Goal: Task Accomplishment & Management: Manage account settings

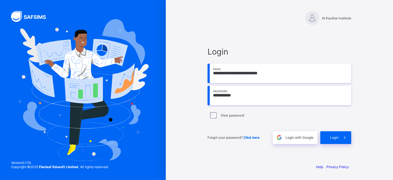
type input "**********"
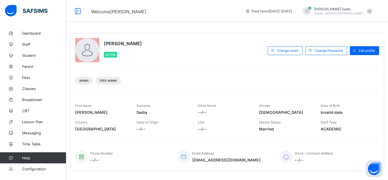
click at [300, 67] on div "Abubakar Sadiq Active Change email Change Password Edit profile Admin Fees Admi…" at bounding box center [227, 101] width 314 height 137
click at [30, 89] on span "Classes" at bounding box center [44, 88] width 44 height 4
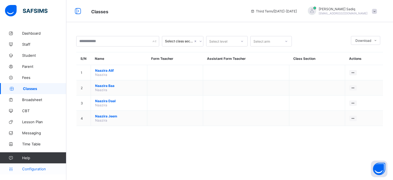
click at [36, 166] on span "Configuration" at bounding box center [44, 168] width 44 height 4
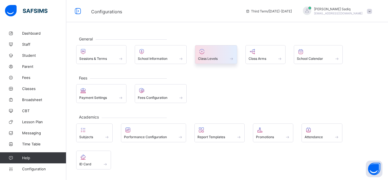
click at [212, 52] on div at bounding box center [216, 51] width 36 height 7
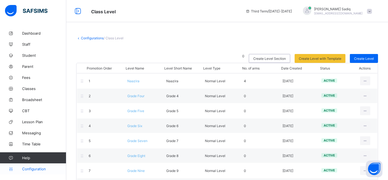
click at [36, 167] on span "Configuration" at bounding box center [44, 168] width 44 height 4
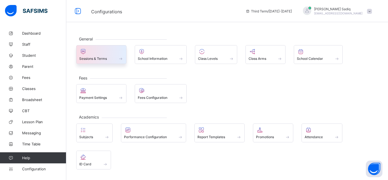
click at [103, 57] on span "Sessions & Terms" at bounding box center [93, 58] width 28 height 4
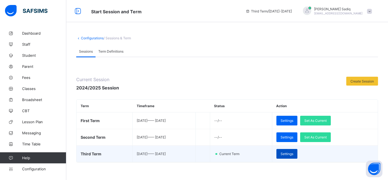
click at [294, 154] on span "Settings" at bounding box center [287, 153] width 13 height 4
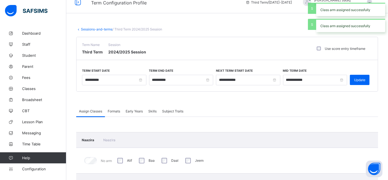
scroll to position [6, 0]
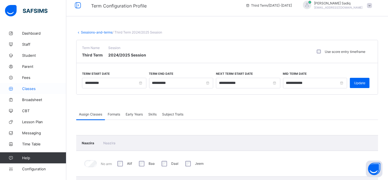
click at [27, 88] on span "Classes" at bounding box center [44, 88] width 44 height 4
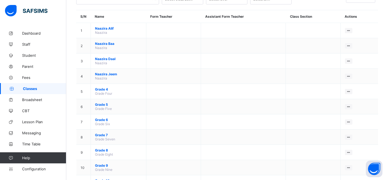
scroll to position [49, 0]
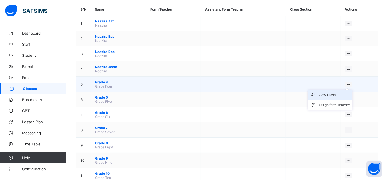
click at [331, 94] on div "View Class" at bounding box center [335, 95] width 32 height 6
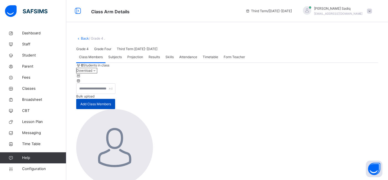
click at [111, 106] on span "Add Class Members" at bounding box center [95, 103] width 31 height 5
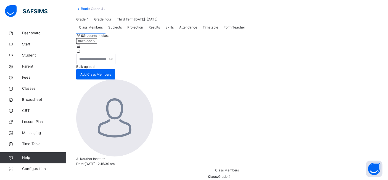
scroll to position [97, 0]
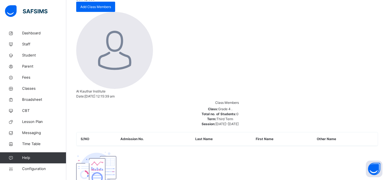
drag, startPoint x: 385, startPoint y: 125, endPoint x: 383, endPoint y: 183, distance: 57.8
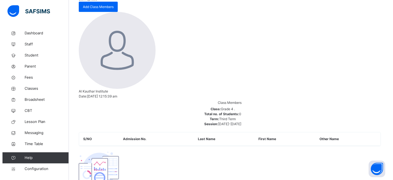
scroll to position [32, 0]
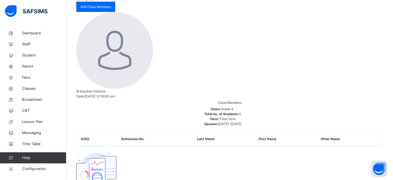
type input "**********"
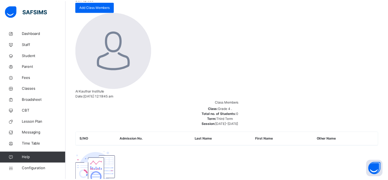
scroll to position [148, 0]
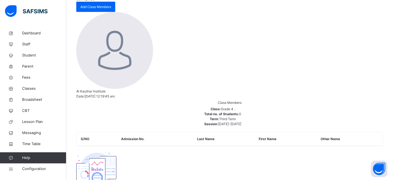
click at [30, 89] on span "Classes" at bounding box center [44, 89] width 44 height 6
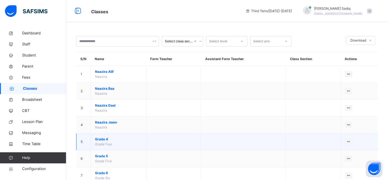
click at [103, 138] on span "Grade 4" at bounding box center [118, 139] width 47 height 5
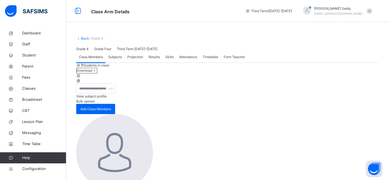
click at [83, 38] on link "Back" at bounding box center [85, 38] width 8 height 4
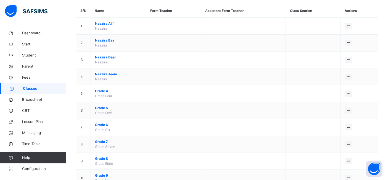
scroll to position [49, 0]
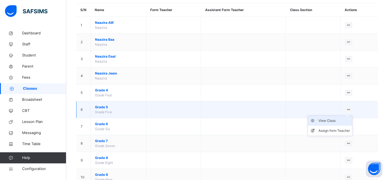
click at [336, 119] on div "View Class" at bounding box center [335, 121] width 32 height 6
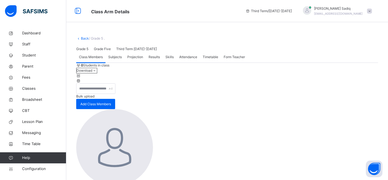
click at [95, 98] on span "Bulk upload" at bounding box center [85, 96] width 18 height 4
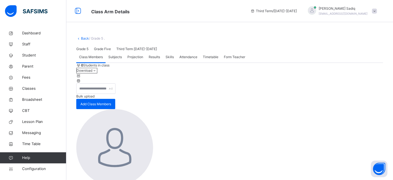
type input "**********"
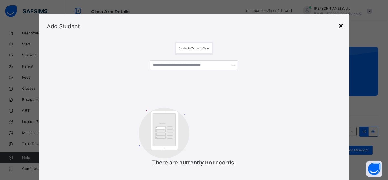
click at [343, 26] on div "×" at bounding box center [341, 25] width 5 height 12
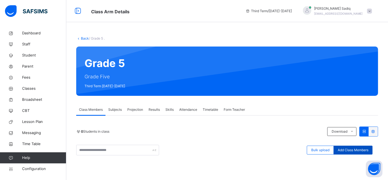
click at [362, 146] on div "Add Class Members" at bounding box center [353, 149] width 39 height 9
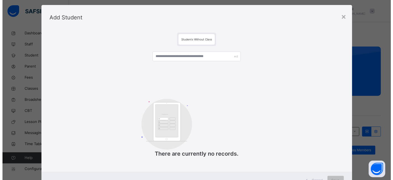
scroll to position [9, 0]
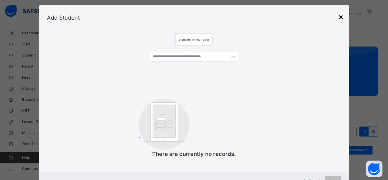
click at [342, 18] on div "×" at bounding box center [341, 17] width 5 height 12
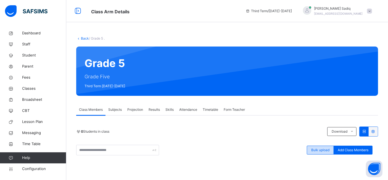
click at [326, 146] on div "Bulk upload" at bounding box center [320, 149] width 27 height 9
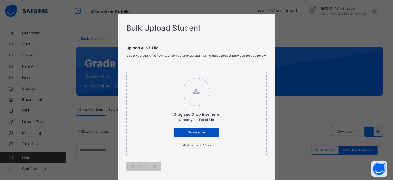
click at [207, 130] on span "Browse file" at bounding box center [196, 132] width 37 height 5
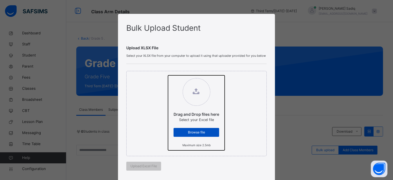
click at [168, 75] on input "Drag and Drop files here Select your Excel file Browse file Maximum size 2.5mb" at bounding box center [168, 75] width 0 height 0
type input "**********"
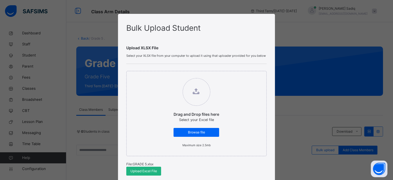
click at [141, 172] on span "Upload Excel File" at bounding box center [143, 170] width 27 height 5
click at [297, 10] on div "Bulk Upload Student Upload XLSX File Select your XLSX file from your computer t…" at bounding box center [196, 90] width 393 height 180
click at [151, 167] on div "Upload Excel File" at bounding box center [143, 170] width 35 height 9
click at [210, 133] on span "Browse file" at bounding box center [196, 132] width 37 height 5
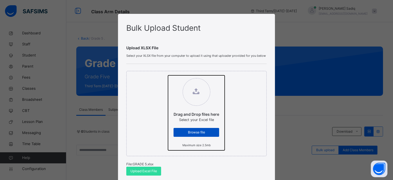
click at [168, 75] on input "Drag and Drop files here Select your Excel file Browse file Maximum size 2.5mb" at bounding box center [168, 75] width 0 height 0
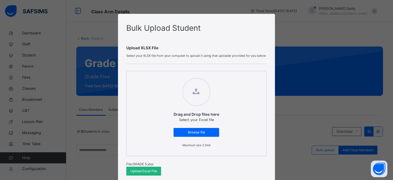
click at [130, 172] on span "Upload Excel File" at bounding box center [143, 170] width 27 height 5
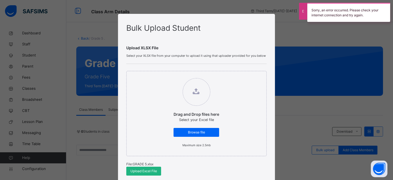
click at [130, 172] on span "Upload Excel File" at bounding box center [143, 170] width 27 height 5
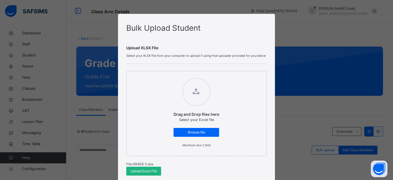
click at [143, 172] on span "Upload Excel File" at bounding box center [143, 170] width 27 height 5
click at [198, 134] on span "Browse file" at bounding box center [196, 132] width 37 height 5
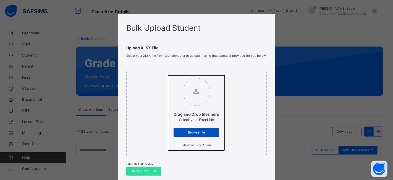
click at [168, 75] on input "Drag and Drop files here Select your Excel file Browse file Maximum size 2.5mb" at bounding box center [168, 75] width 0 height 0
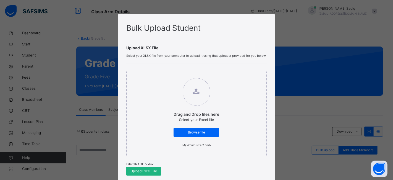
click at [145, 169] on span "Upload Excel File" at bounding box center [143, 170] width 27 height 5
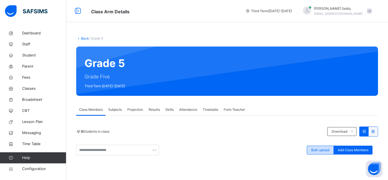
click at [329, 148] on span "Bulk upload" at bounding box center [320, 149] width 18 height 5
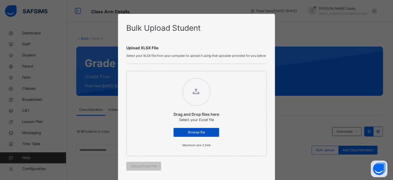
click at [211, 132] on span "Browse file" at bounding box center [196, 132] width 37 height 5
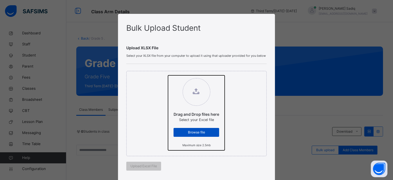
click at [168, 75] on input "Drag and Drop files here Select your Excel file Browse file Maximum size 2.5mb" at bounding box center [168, 75] width 0 height 0
type input "**********"
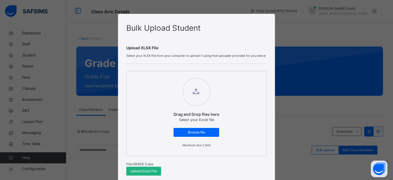
click at [148, 167] on div "Upload Excel File" at bounding box center [143, 170] width 35 height 9
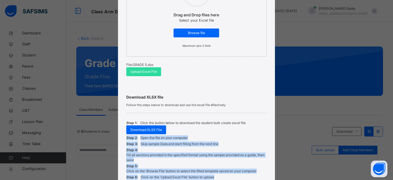
scroll to position [148, 0]
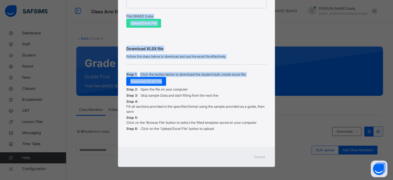
drag, startPoint x: 389, startPoint y: 134, endPoint x: 392, endPoint y: 189, distance: 54.8
click at [388, 179] on html "Class Arm Details Third Term / 2024-2025 Abubakar Sadiq abubakar.sadiq@flexisaf…" at bounding box center [196, 138] width 393 height 277
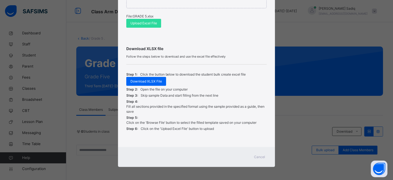
click at [258, 156] on span "Cancel" at bounding box center [259, 156] width 11 height 5
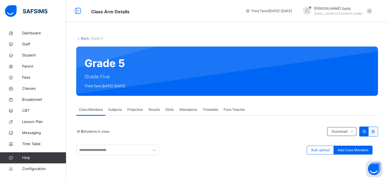
click at [83, 38] on link "Back" at bounding box center [85, 38] width 8 height 4
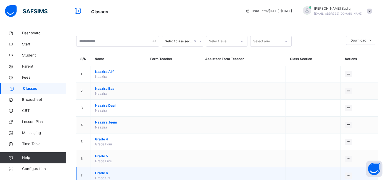
click at [103, 171] on span "Grade 6" at bounding box center [118, 172] width 47 height 5
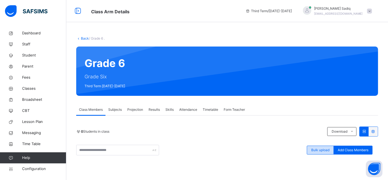
click at [320, 152] on span "Bulk upload" at bounding box center [320, 149] width 18 height 5
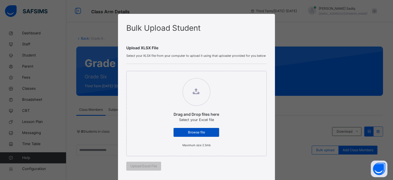
click at [208, 129] on div "Browse file" at bounding box center [197, 132] width 46 height 9
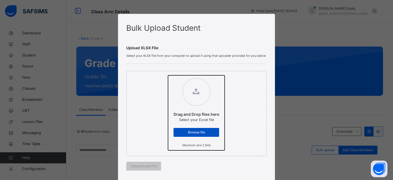
click at [168, 75] on input "Drag and Drop files here Select your Excel file Browse file Maximum size 2.5mb" at bounding box center [168, 75] width 0 height 0
type input "**********"
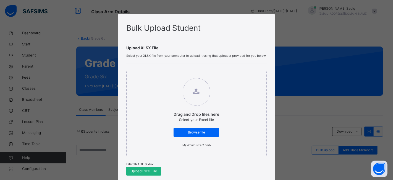
click at [144, 169] on span "Upload Excel File" at bounding box center [143, 170] width 27 height 5
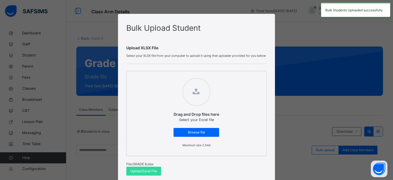
click at [322, 90] on div "Bulk Upload Student Upload XLSX File Select your XLSX file from your computer t…" at bounding box center [196, 90] width 393 height 180
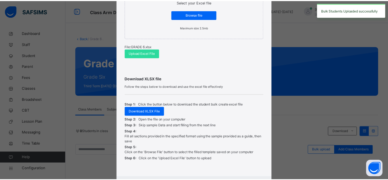
scroll to position [148, 0]
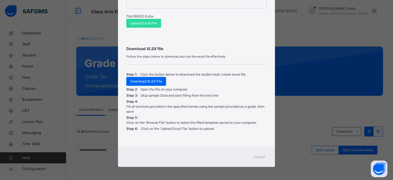
click at [259, 159] on div "Cancel" at bounding box center [260, 156] width 20 height 9
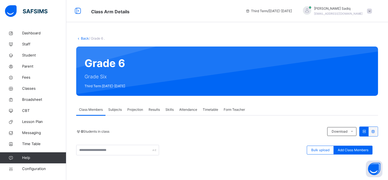
click at [82, 37] on link "Back" at bounding box center [85, 38] width 8 height 4
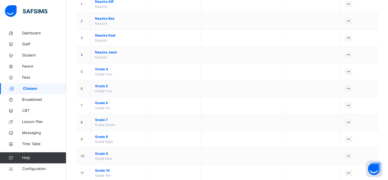
scroll to position [72, 0]
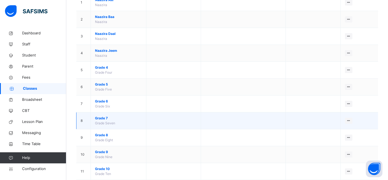
click at [104, 119] on span "Grade 7" at bounding box center [118, 118] width 47 height 5
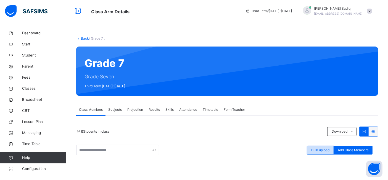
click at [319, 150] on span "Bulk upload" at bounding box center [320, 149] width 18 height 5
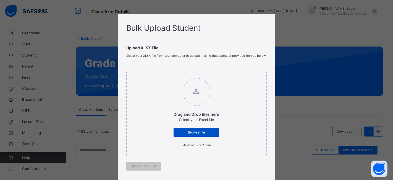
click at [206, 129] on div "Browse file" at bounding box center [197, 132] width 46 height 9
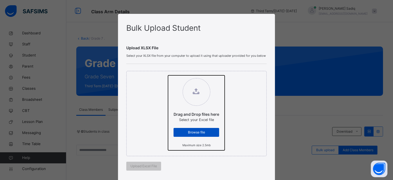
click at [168, 75] on input "Drag and Drop files here Select your Excel file Browse file Maximum size 2.5mb" at bounding box center [168, 75] width 0 height 0
type input "**********"
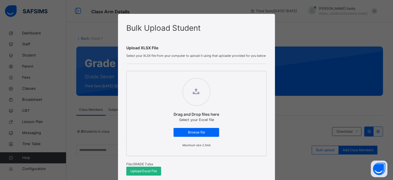
click at [138, 169] on span "Upload Excel File" at bounding box center [143, 170] width 27 height 5
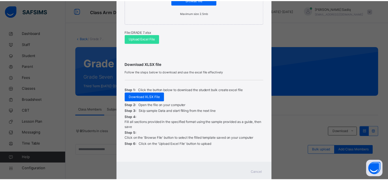
scroll to position [148, 0]
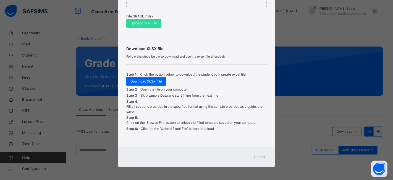
click at [258, 154] on span "Cancel" at bounding box center [259, 156] width 11 height 5
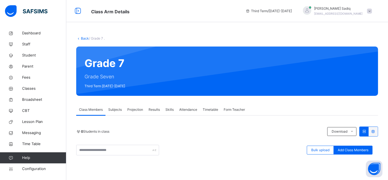
click at [116, 106] on div "Subjects" at bounding box center [115, 109] width 19 height 11
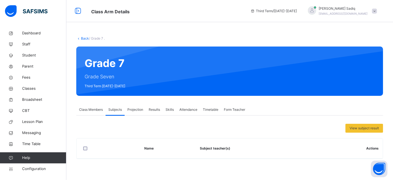
click at [94, 106] on div "Class Members" at bounding box center [90, 109] width 29 height 11
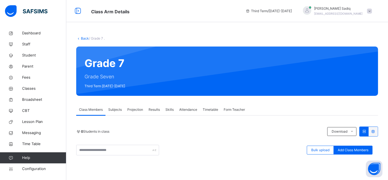
click at [119, 109] on span "Subjects" at bounding box center [115, 109] width 14 height 5
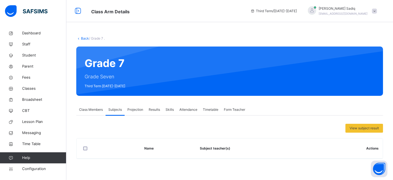
click at [102, 108] on span "Class Members" at bounding box center [91, 109] width 24 height 5
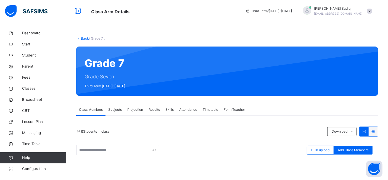
click at [85, 37] on link "Back" at bounding box center [85, 38] width 8 height 4
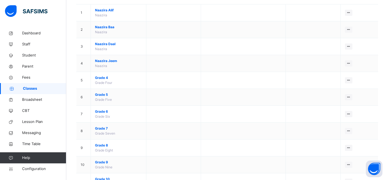
scroll to position [63, 0]
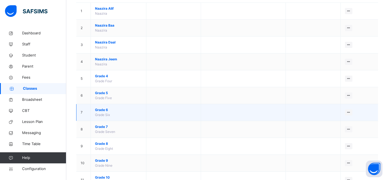
click at [100, 107] on span "Grade 6" at bounding box center [118, 109] width 47 height 5
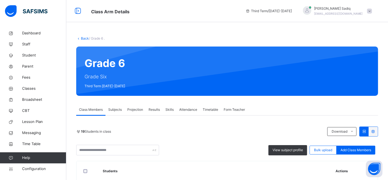
click at [79, 38] on icon at bounding box center [78, 38] width 5 height 4
click at [83, 38] on link "Back" at bounding box center [85, 38] width 8 height 4
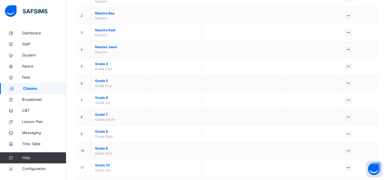
scroll to position [87, 0]
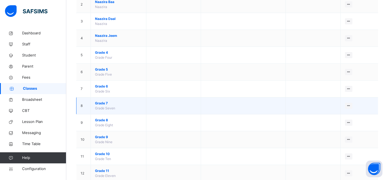
click at [101, 103] on span "Grade 7" at bounding box center [118, 103] width 47 height 5
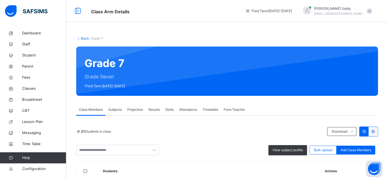
click at [86, 37] on link "Back" at bounding box center [85, 38] width 8 height 4
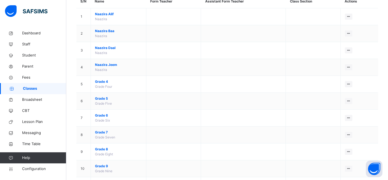
scroll to position [70, 0]
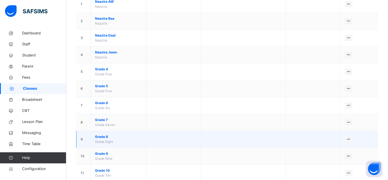
click at [102, 136] on span "Grade 8" at bounding box center [118, 136] width 47 height 5
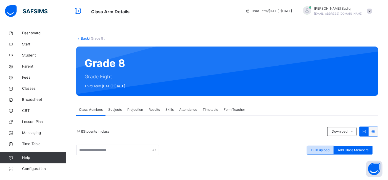
click at [325, 153] on div "Bulk upload" at bounding box center [320, 149] width 27 height 9
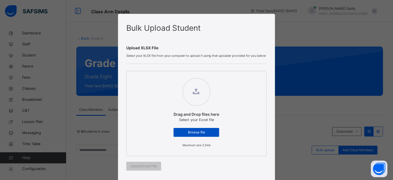
click at [207, 135] on div "Browse file" at bounding box center [197, 132] width 46 height 9
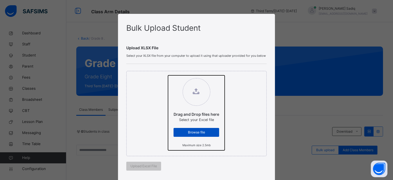
click at [168, 75] on input "Drag and Drop files here Select your Excel file Browse file Maximum size 2.5mb" at bounding box center [168, 75] width 0 height 0
type input "**********"
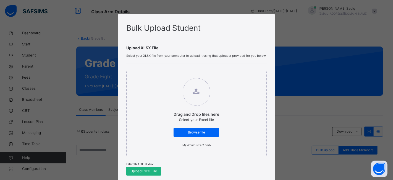
click at [140, 170] on span "Upload Excel File" at bounding box center [143, 170] width 27 height 5
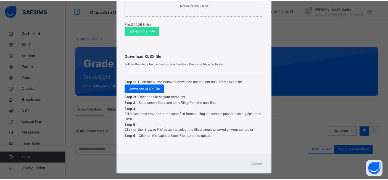
scroll to position [148, 0]
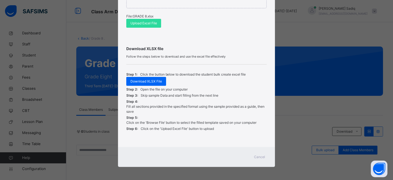
click at [259, 155] on span "Cancel" at bounding box center [259, 156] width 11 height 5
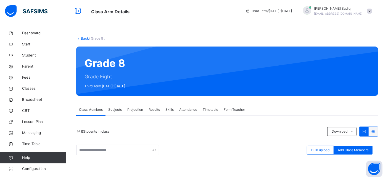
click at [85, 39] on link "Back" at bounding box center [85, 38] width 8 height 4
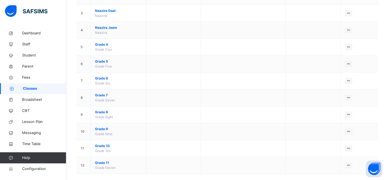
scroll to position [101, 0]
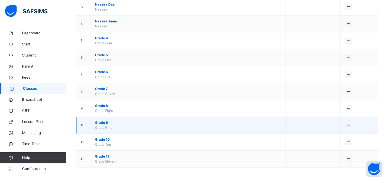
click at [103, 122] on span "Grade 9" at bounding box center [118, 122] width 47 height 5
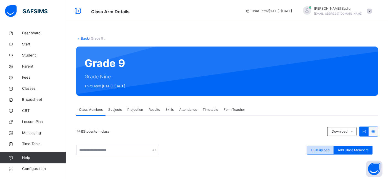
click at [319, 150] on span "Bulk upload" at bounding box center [320, 149] width 18 height 5
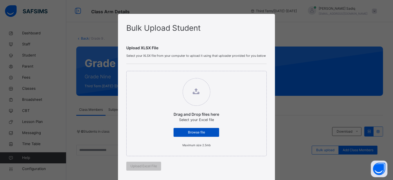
click at [204, 130] on span "Browse file" at bounding box center [196, 132] width 37 height 5
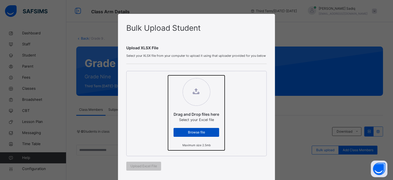
click at [168, 75] on input "Drag and Drop files here Select your Excel file Browse file Maximum size 2.5mb" at bounding box center [168, 75] width 0 height 0
type input "**********"
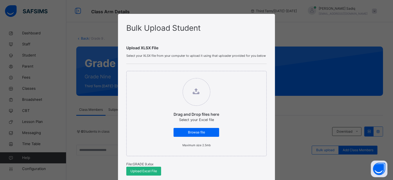
click at [145, 170] on span "Upload Excel File" at bounding box center [143, 170] width 27 height 5
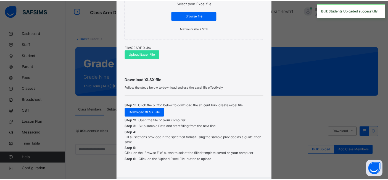
scroll to position [148, 0]
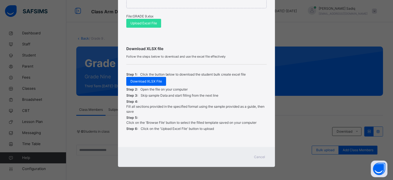
click at [258, 156] on span "Cancel" at bounding box center [259, 156] width 11 height 5
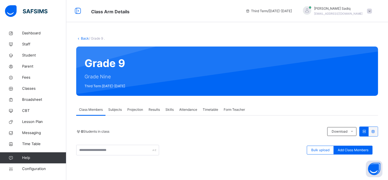
click at [85, 37] on link "Back" at bounding box center [85, 38] width 8 height 4
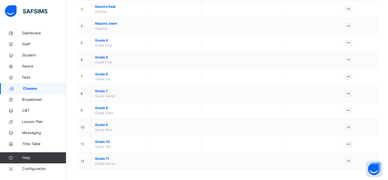
scroll to position [101, 0]
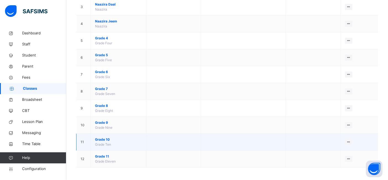
click at [101, 138] on span "Grade 10" at bounding box center [118, 139] width 47 height 5
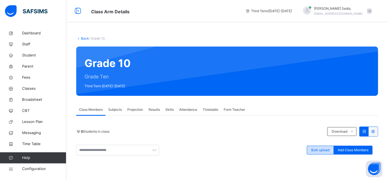
click at [320, 147] on span "Bulk upload" at bounding box center [320, 149] width 18 height 5
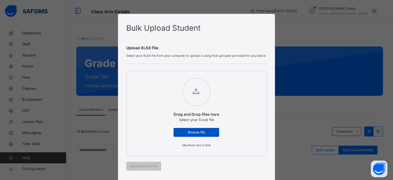
click at [190, 131] on span "Browse file" at bounding box center [196, 132] width 37 height 5
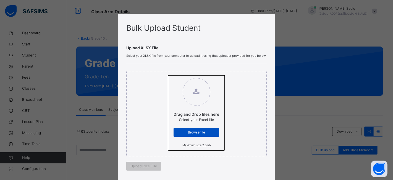
click at [168, 75] on input "Drag and Drop files here Select your Excel file Browse file Maximum size 2.5mb" at bounding box center [168, 75] width 0 height 0
type input "**********"
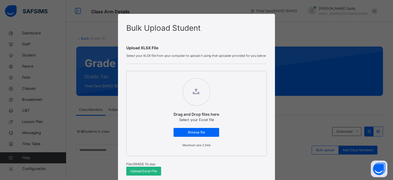
click at [144, 168] on span "Upload Excel File" at bounding box center [143, 170] width 27 height 5
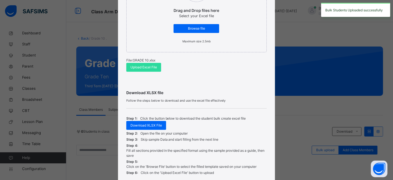
scroll to position [126, 0]
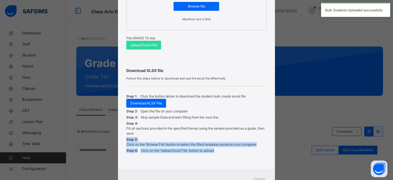
drag, startPoint x: 390, startPoint y: 127, endPoint x: 391, endPoint y: 154, distance: 27.7
click at [388, 154] on div "Bulk Upload Student Upload XLSX File Select your XLSX file from your computer t…" at bounding box center [196, 90] width 393 height 180
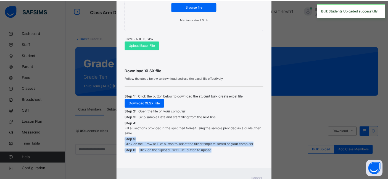
scroll to position [148, 0]
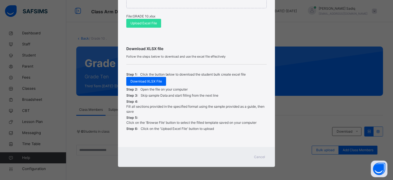
click at [259, 157] on span "Cancel" at bounding box center [259, 156] width 11 height 5
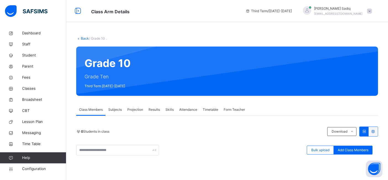
click at [83, 37] on link "Back" at bounding box center [85, 38] width 8 height 4
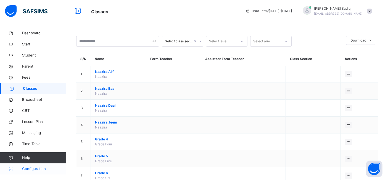
click at [30, 168] on span "Configuration" at bounding box center [44, 169] width 44 height 6
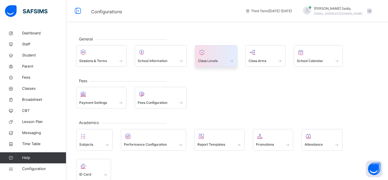
click at [215, 56] on div at bounding box center [216, 52] width 36 height 8
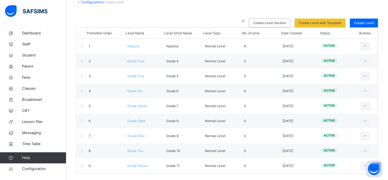
scroll to position [28, 0]
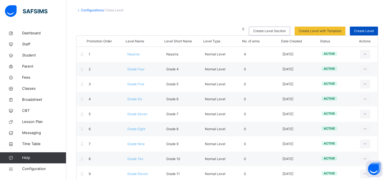
click at [360, 32] on span "Create Level" at bounding box center [364, 30] width 20 height 5
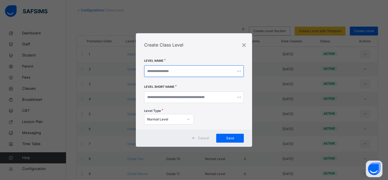
click at [169, 71] on input "text" at bounding box center [194, 71] width 100 height 12
type input "****"
click at [161, 70] on input "****" at bounding box center [196, 71] width 101 height 12
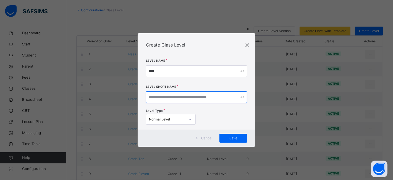
click at [161, 96] on input "text" at bounding box center [196, 97] width 101 height 12
paste input "****"
type input "****"
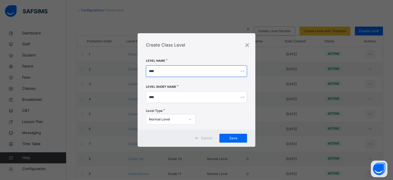
click at [154, 72] on input "****" at bounding box center [196, 71] width 101 height 12
type input "****"
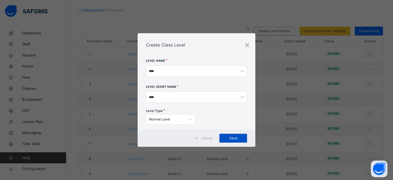
click at [232, 137] on span "Save" at bounding box center [233, 137] width 19 height 5
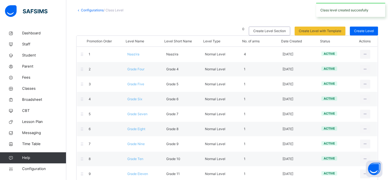
scroll to position [51, 0]
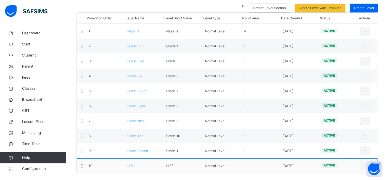
click at [132, 164] on span "Hifz" at bounding box center [130, 165] width 6 height 4
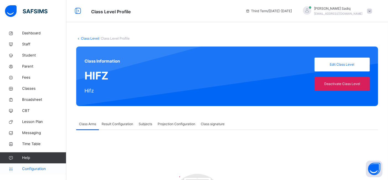
click at [39, 167] on span "Configuration" at bounding box center [44, 169] width 44 height 6
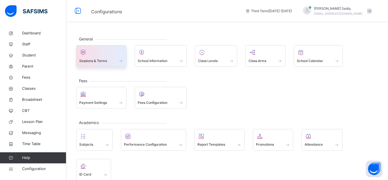
click at [100, 57] on span at bounding box center [101, 56] width 44 height 1
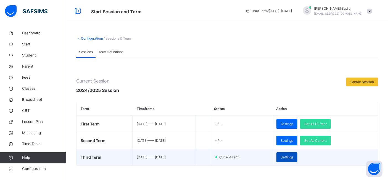
click at [298, 152] on div "Settings" at bounding box center [287, 157] width 21 height 10
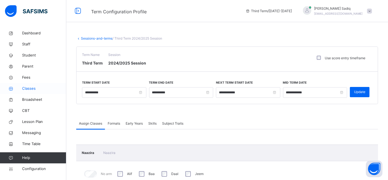
click at [31, 87] on span "Classes" at bounding box center [44, 89] width 44 height 6
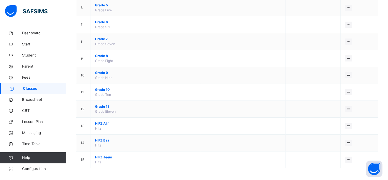
scroll to position [151, 0]
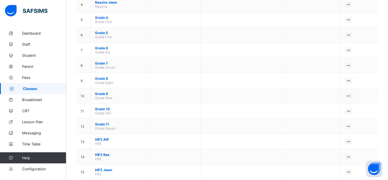
scroll to position [124, 0]
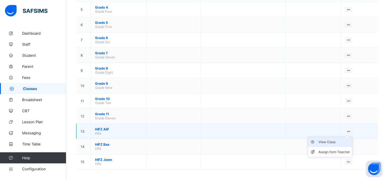
click at [337, 139] on div "View Class" at bounding box center [335, 142] width 32 height 6
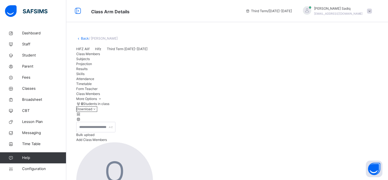
click at [95, 137] on span "Bulk upload" at bounding box center [85, 134] width 18 height 4
type input "**********"
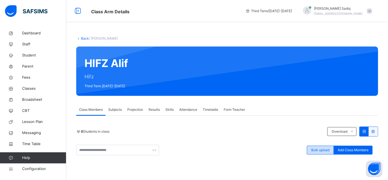
click at [327, 150] on span "Bulk upload" at bounding box center [320, 149] width 18 height 5
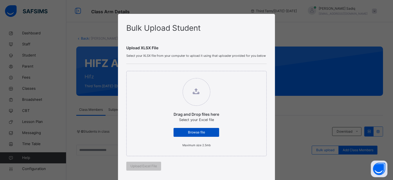
click at [199, 130] on span "Browse file" at bounding box center [196, 132] width 37 height 5
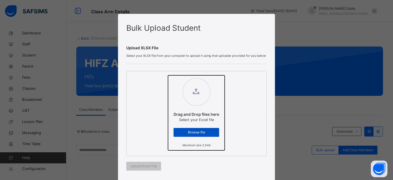
click at [168, 75] on input "Drag and Drop files here Select your Excel file Browse file Maximum size 2.5mb" at bounding box center [168, 75] width 0 height 0
type input "**********"
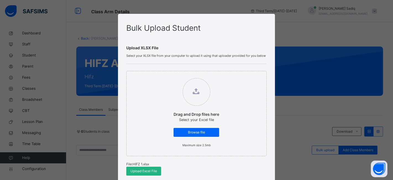
click at [142, 168] on span "Upload Excel File" at bounding box center [143, 170] width 27 height 5
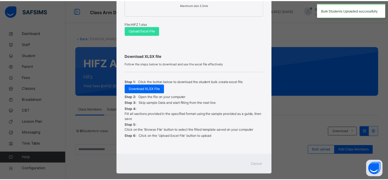
scroll to position [148, 0]
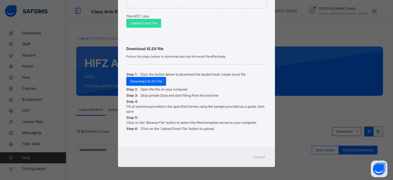
click at [259, 155] on span "Cancel" at bounding box center [259, 156] width 11 height 5
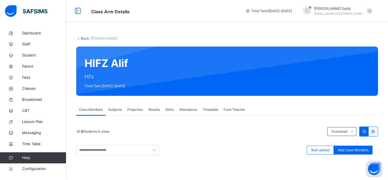
click at [82, 37] on link "Back" at bounding box center [85, 38] width 8 height 4
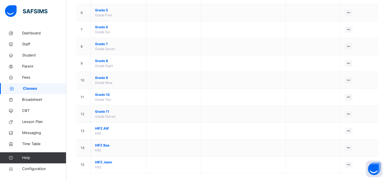
scroll to position [151, 0]
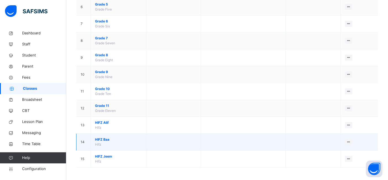
click at [108, 137] on span "HIFZ Baa" at bounding box center [118, 139] width 47 height 5
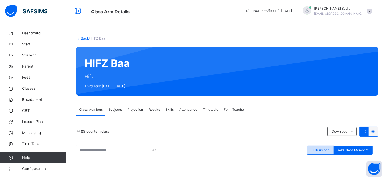
click at [326, 149] on span "Bulk upload" at bounding box center [320, 149] width 18 height 5
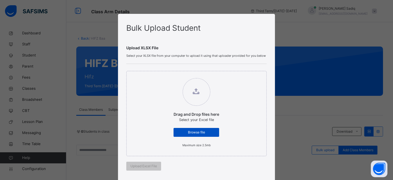
click at [200, 129] on div "Browse file" at bounding box center [197, 132] width 46 height 9
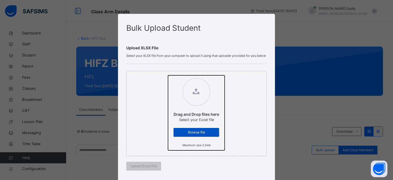
click at [168, 75] on input "Drag and Drop files here Select your Excel file Browse file Maximum size 2.5mb" at bounding box center [168, 75] width 0 height 0
type input "**********"
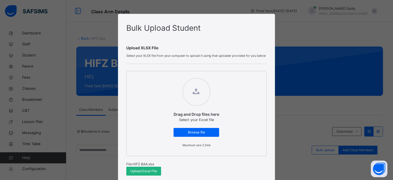
click at [146, 173] on div "Upload Excel File" at bounding box center [143, 170] width 35 height 9
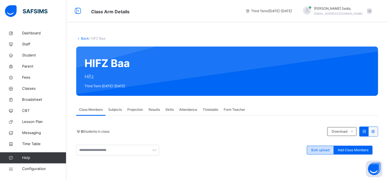
click at [326, 153] on div "Bulk upload" at bounding box center [320, 149] width 27 height 9
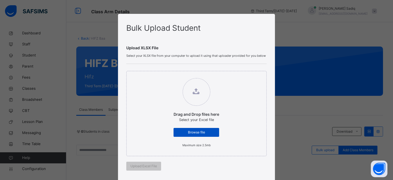
click at [197, 133] on span "Browse file" at bounding box center [196, 132] width 37 height 5
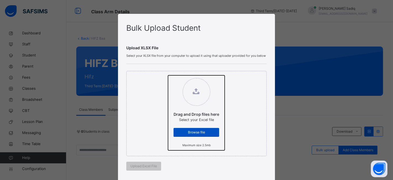
click at [168, 75] on input "Drag and Drop files here Select your Excel file Browse file Maximum size 2.5mb" at bounding box center [168, 75] width 0 height 0
type input "**********"
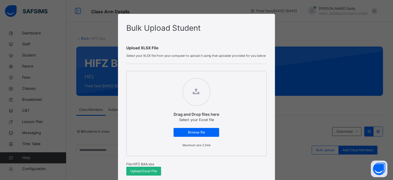
click at [147, 171] on span "Upload Excel File" at bounding box center [143, 170] width 27 height 5
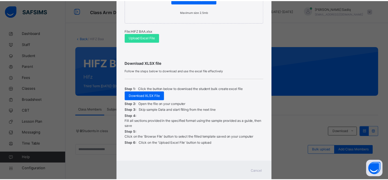
scroll to position [148, 0]
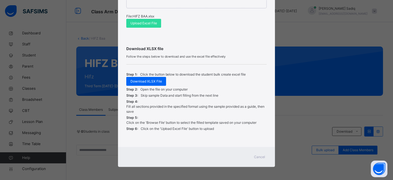
click at [258, 156] on span "Cancel" at bounding box center [259, 156] width 11 height 5
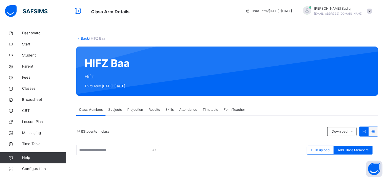
click at [80, 38] on icon at bounding box center [78, 38] width 5 height 4
click at [85, 38] on link "Back" at bounding box center [85, 38] width 8 height 4
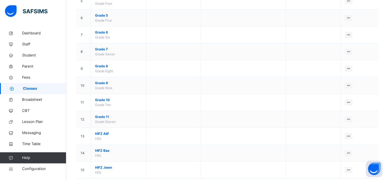
scroll to position [151, 0]
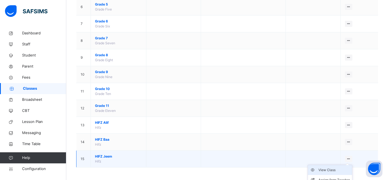
click at [332, 168] on div "View Class" at bounding box center [335, 170] width 32 height 6
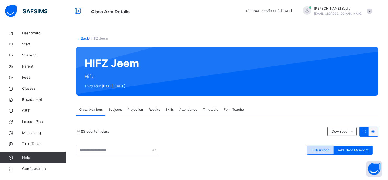
click at [324, 148] on span "Bulk upload" at bounding box center [320, 149] width 18 height 5
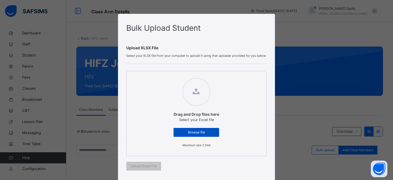
click at [205, 130] on span "Browse file" at bounding box center [196, 132] width 37 height 5
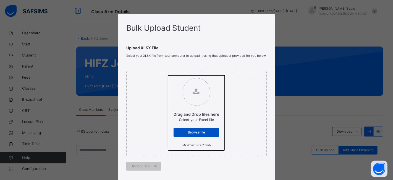
click at [168, 75] on input "Drag and Drop files here Select your Excel file Browse file Maximum size 2.5mb" at bounding box center [168, 75] width 0 height 0
type input "**********"
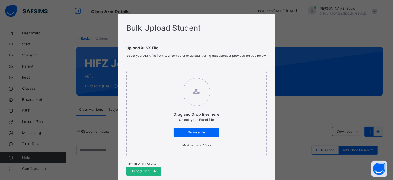
click at [143, 167] on div "Upload Excel File" at bounding box center [143, 170] width 35 height 9
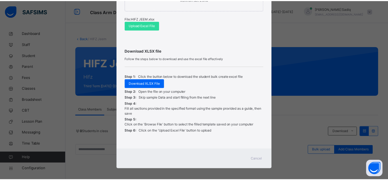
scroll to position [146, 0]
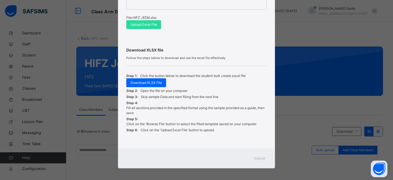
click at [262, 157] on span "Cancel" at bounding box center [259, 158] width 11 height 5
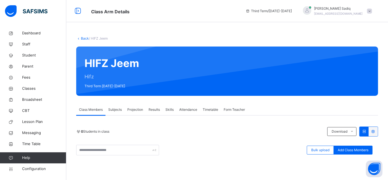
click at [81, 38] on link "Back" at bounding box center [85, 38] width 8 height 4
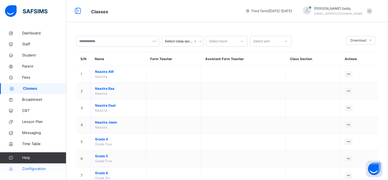
click at [34, 172] on link "Configuration" at bounding box center [33, 168] width 66 height 11
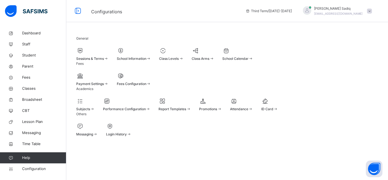
click at [184, 53] on div at bounding box center [171, 50] width 24 height 8
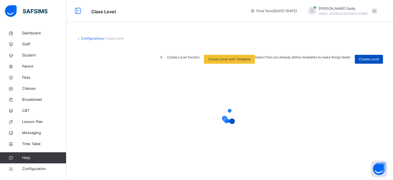
click at [370, 58] on span "Create Level" at bounding box center [369, 59] width 20 height 5
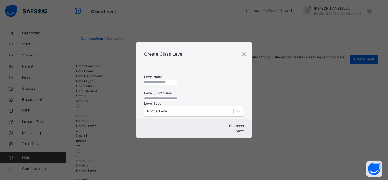
click at [177, 80] on input "text" at bounding box center [160, 82] width 33 height 5
type input "*******"
click at [164, 100] on input "text" at bounding box center [162, 98] width 33 height 5
type input "*******"
drag, startPoint x: 164, startPoint y: 70, endPoint x: 151, endPoint y: 71, distance: 12.2
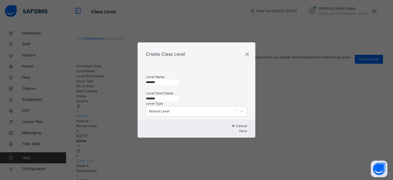
click at [151, 80] on input "*******" at bounding box center [162, 82] width 33 height 5
type input "*******"
click at [239, 133] on span "Save" at bounding box center [243, 131] width 8 height 4
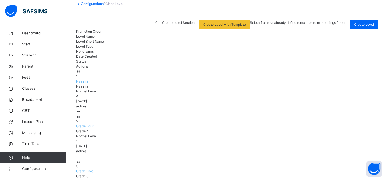
scroll to position [66, 0]
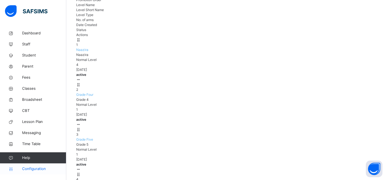
click at [37, 165] on link "Configuration" at bounding box center [33, 168] width 66 height 11
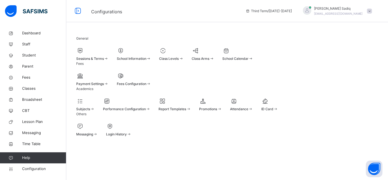
click at [100, 46] on div "Sessions & Terms" at bounding box center [92, 53] width 32 height 15
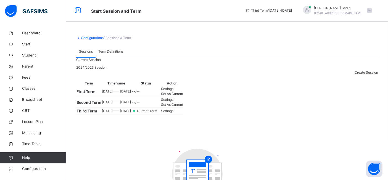
scroll to position [66, 0]
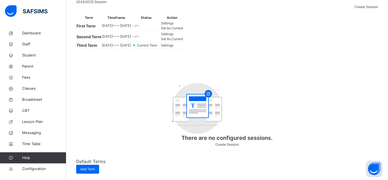
click at [184, 48] on div "Settings" at bounding box center [172, 45] width 22 height 5
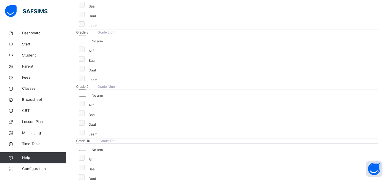
scroll to position [433, 0]
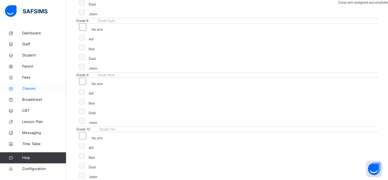
click at [28, 89] on span "Classes" at bounding box center [44, 89] width 44 height 6
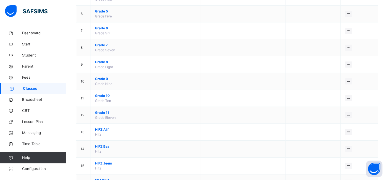
scroll to position [168, 0]
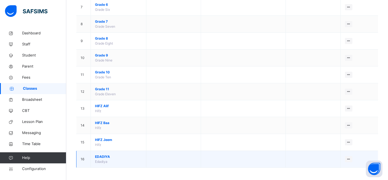
click at [101, 154] on span "EDADIYA" at bounding box center [118, 156] width 47 height 5
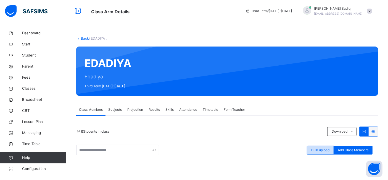
click at [324, 150] on span "Bulk upload" at bounding box center [320, 149] width 18 height 5
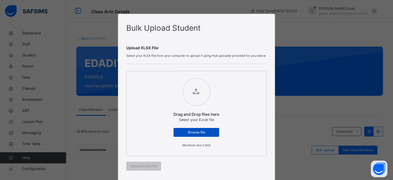
click at [192, 132] on span "Browse file" at bounding box center [196, 132] width 37 height 5
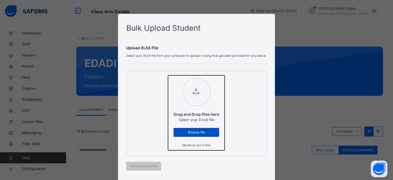
click at [168, 75] on input "Drag and Drop files here Select your Excel file Browse file Maximum size 2.5mb" at bounding box center [168, 75] width 0 height 0
type input "**********"
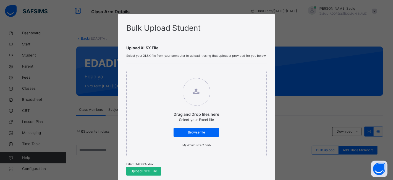
click at [151, 172] on span "Upload Excel File" at bounding box center [143, 170] width 27 height 5
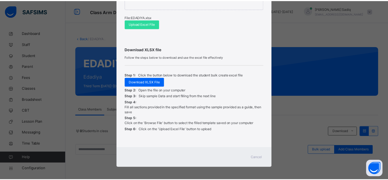
scroll to position [148, 0]
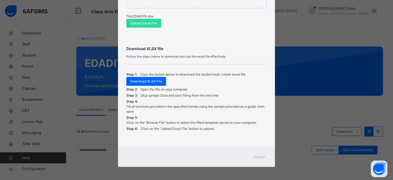
click at [260, 156] on span "Cancel" at bounding box center [259, 156] width 11 height 5
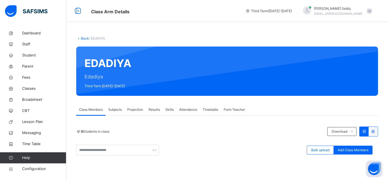
click at [82, 38] on link "Back" at bounding box center [85, 38] width 8 height 4
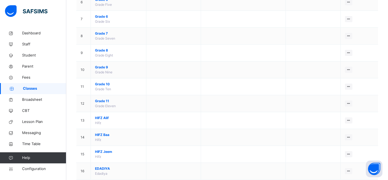
scroll to position [168, 0]
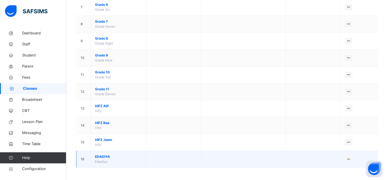
click at [104, 155] on span "EDADIYA" at bounding box center [118, 156] width 47 height 5
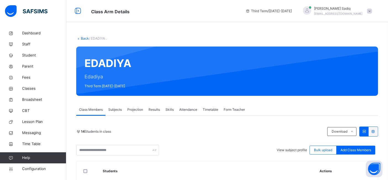
click at [82, 38] on link "Back" at bounding box center [85, 38] width 8 height 4
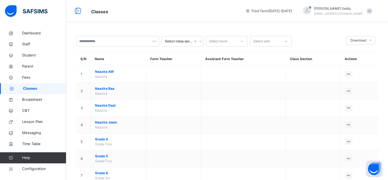
click at [35, 169] on span "Configuration" at bounding box center [44, 169] width 44 height 6
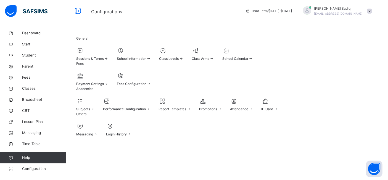
click at [90, 111] on span "Subjects" at bounding box center [83, 109] width 14 height 4
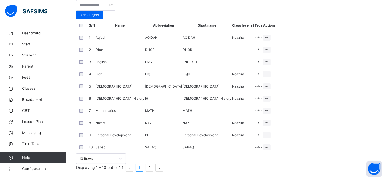
scroll to position [149, 0]
click at [268, 74] on div "Assign to Level" at bounding box center [256, 71] width 23 height 6
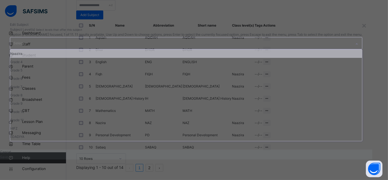
scroll to position [0, 0]
click at [206, 49] on div "Select..." at bounding box center [181, 43] width 342 height 12
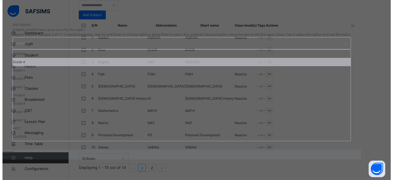
scroll to position [26, 0]
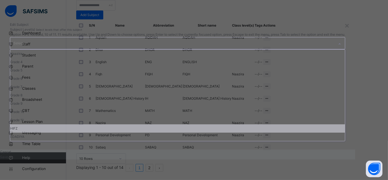
click at [159, 132] on div "HIFZ" at bounding box center [177, 128] width 335 height 8
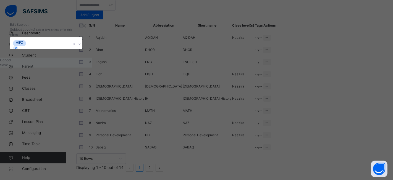
click at [82, 27] on div "Edit Subject" at bounding box center [46, 24] width 72 height 5
click at [8, 67] on span "Save" at bounding box center [4, 65] width 8 height 4
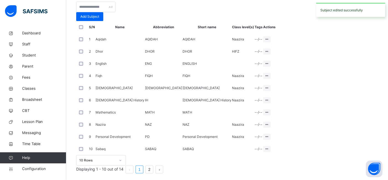
scroll to position [149, 0]
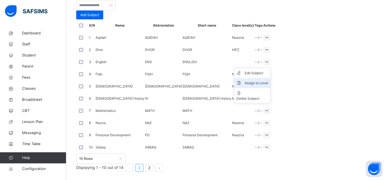
click at [268, 86] on div "Assign to Level" at bounding box center [256, 83] width 23 height 6
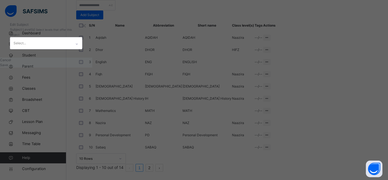
scroll to position [0, 0]
click at [72, 49] on div "Select..." at bounding box center [40, 43] width 61 height 12
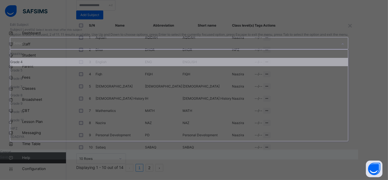
click at [146, 66] on div "Grade 4" at bounding box center [179, 62] width 338 height 8
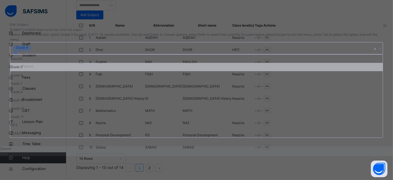
click at [145, 71] on div "Grade 5" at bounding box center [196, 67] width 373 height 8
click at [145, 71] on div "Grade 6" at bounding box center [196, 67] width 373 height 8
click at [145, 71] on div "Grade 7" at bounding box center [196, 67] width 373 height 8
click at [145, 71] on div "Grade 8" at bounding box center [196, 67] width 373 height 8
click at [145, 71] on div "Grade 9" at bounding box center [196, 67] width 373 height 8
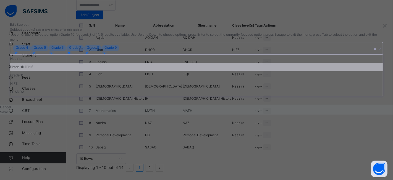
click at [145, 71] on div "Grade 10" at bounding box center [196, 67] width 373 height 8
click at [145, 71] on div "Grade 11" at bounding box center [196, 67] width 373 height 8
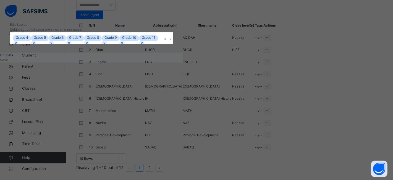
click at [173, 27] on div "Edit Subject" at bounding box center [91, 24] width 163 height 5
click at [8, 62] on span "Save" at bounding box center [4, 60] width 8 height 4
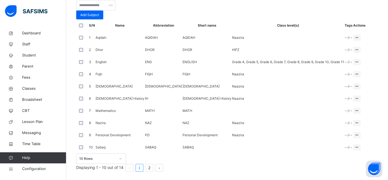
scroll to position [203, 0]
click at [358, 129] on div "Assign to Level" at bounding box center [346, 132] width 23 height 6
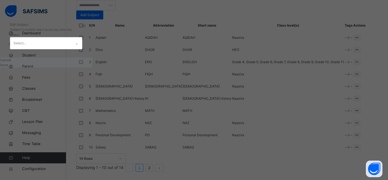
scroll to position [0, 0]
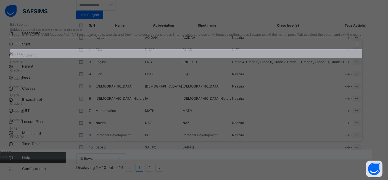
click at [211, 49] on div "Select..." at bounding box center [181, 43] width 342 height 12
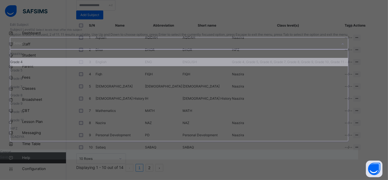
click at [148, 66] on div "Grade 4" at bounding box center [179, 62] width 338 height 8
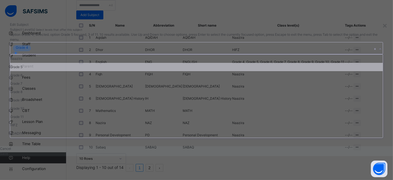
click at [148, 71] on div "Grade 5" at bounding box center [196, 67] width 373 height 8
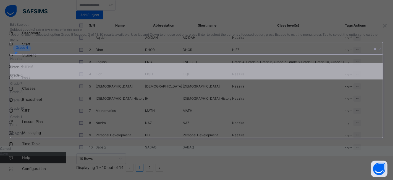
click at [148, 79] on div "Grade 6" at bounding box center [196, 75] width 373 height 8
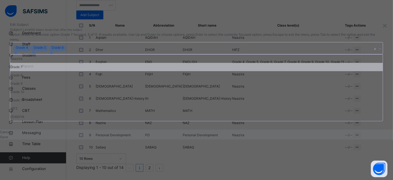
click at [148, 71] on div "Grade 7" at bounding box center [196, 67] width 373 height 8
click at [148, 71] on div "Grade 8" at bounding box center [196, 67] width 373 height 8
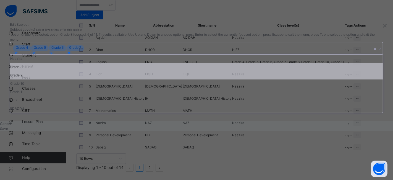
click at [148, 79] on div "Grade 9" at bounding box center [196, 75] width 373 height 8
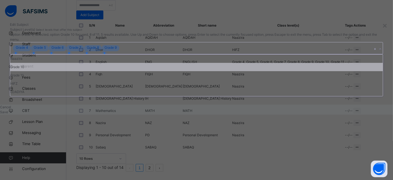
click at [148, 71] on div "Grade 10" at bounding box center [196, 67] width 373 height 8
click at [141, 71] on div "Grade 11" at bounding box center [196, 67] width 373 height 8
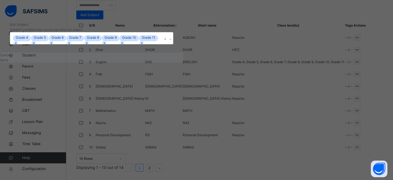
click at [173, 27] on div "Edit Subject" at bounding box center [91, 24] width 163 height 5
click at [8, 62] on span "Save" at bounding box center [4, 60] width 8 height 4
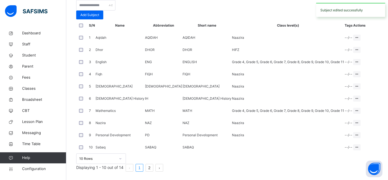
scroll to position [208, 0]
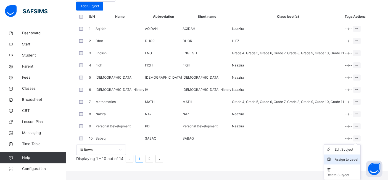
click at [356, 162] on div "Assign to Level" at bounding box center [346, 159] width 23 height 6
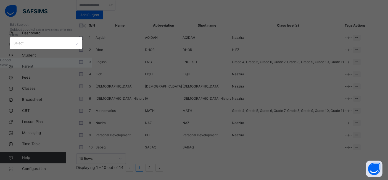
scroll to position [0, 0]
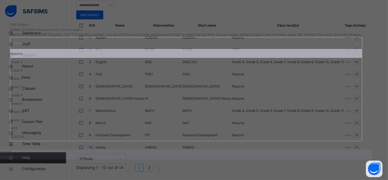
click at [227, 49] on div "Select..." at bounding box center [181, 43] width 342 height 12
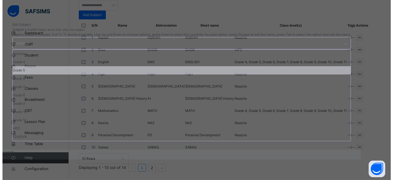
scroll to position [26, 0]
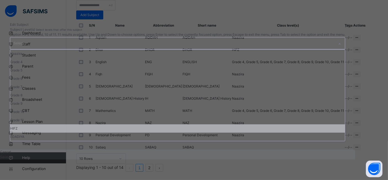
click at [180, 132] on div "HIFZ" at bounding box center [177, 128] width 335 height 8
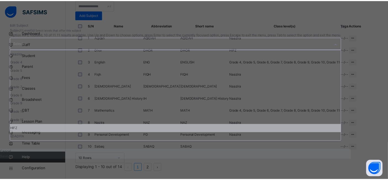
scroll to position [17, 0]
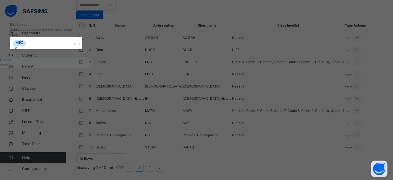
click at [82, 27] on div "Edit Subject" at bounding box center [46, 24] width 72 height 5
click at [8, 67] on span "Save" at bounding box center [4, 65] width 8 height 4
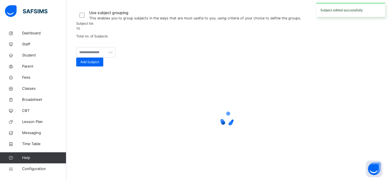
scroll to position [208, 0]
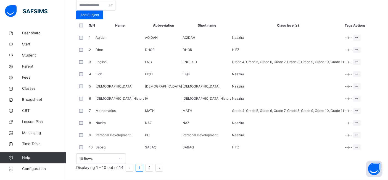
click at [153, 165] on link "2" at bounding box center [149, 167] width 7 height 7
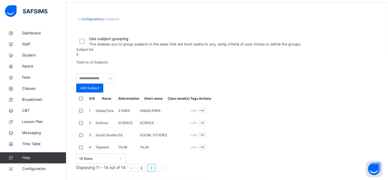
scroll to position [97, 0]
click at [204, 129] on div "Assign to Level" at bounding box center [191, 132] width 23 height 6
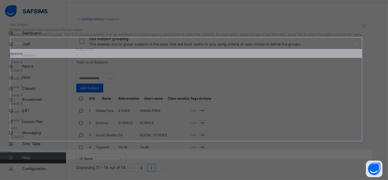
scroll to position [0, 0]
click at [217, 49] on div "Select..." at bounding box center [181, 43] width 342 height 12
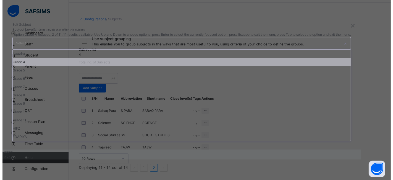
scroll to position [26, 0]
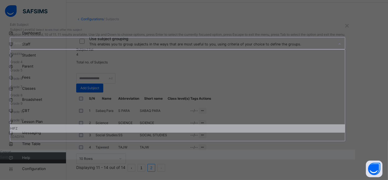
click at [148, 132] on div "HIFZ" at bounding box center [177, 128] width 335 height 8
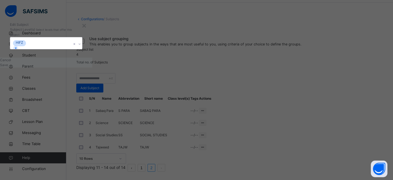
click at [82, 27] on div "Edit Subject" at bounding box center [46, 24] width 72 height 5
click at [8, 67] on span "Save" at bounding box center [4, 65] width 8 height 4
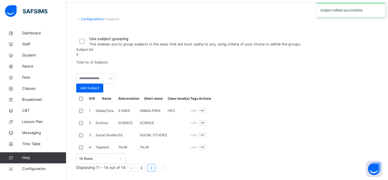
scroll to position [97, 0]
click at [204, 141] on div "Assign to Level" at bounding box center [191, 144] width 23 height 6
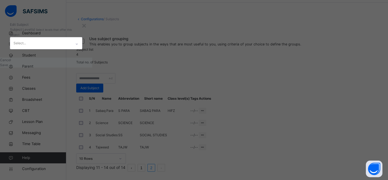
scroll to position [0, 0]
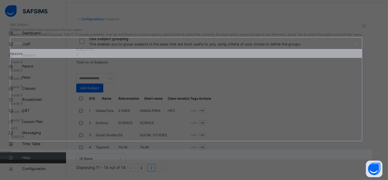
click at [232, 49] on div "Select..." at bounding box center [181, 43] width 342 height 12
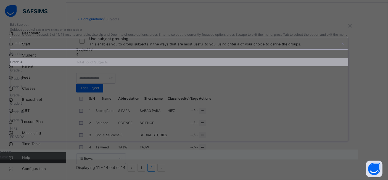
click at [167, 66] on div "Grade 4" at bounding box center [179, 62] width 338 height 8
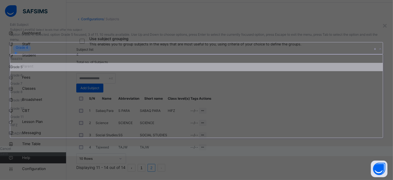
click at [167, 71] on div "Grade 5" at bounding box center [196, 67] width 373 height 8
click at [167, 71] on div "Grade 6" at bounding box center [196, 67] width 373 height 8
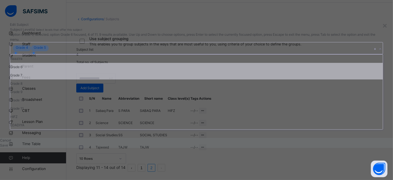
click at [167, 79] on div "Grade 7" at bounding box center [196, 75] width 373 height 8
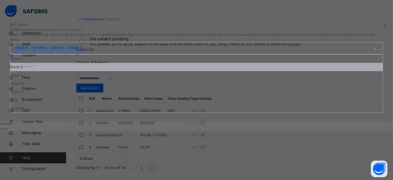
click at [167, 71] on div "Grade 8" at bounding box center [196, 67] width 373 height 8
click at [167, 71] on div "Grade 9" at bounding box center [196, 67] width 373 height 8
click at [167, 71] on div "Grade 10" at bounding box center [196, 67] width 373 height 8
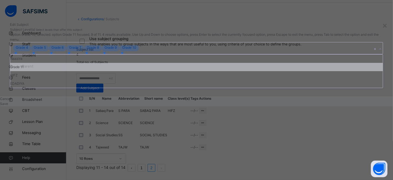
click at [161, 71] on div "Grade 11" at bounding box center [196, 67] width 373 height 8
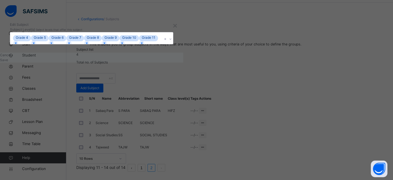
click at [36, 32] on span "Subject Level(s)" at bounding box center [23, 29] width 26 height 4
click at [8, 62] on span "Save" at bounding box center [4, 60] width 8 height 4
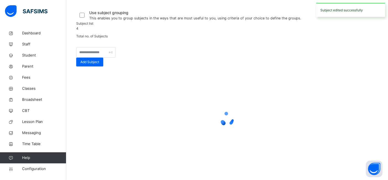
scroll to position [97, 0]
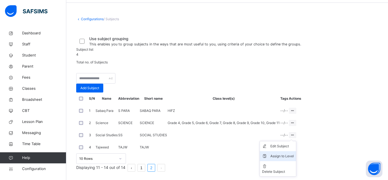
click at [294, 153] on div "Assign to Level" at bounding box center [282, 156] width 23 height 6
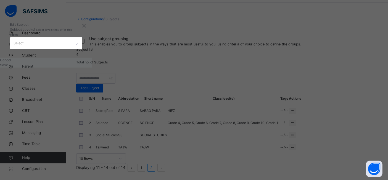
scroll to position [0, 0]
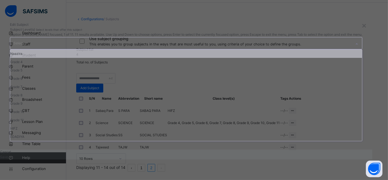
click at [215, 49] on div "Select..." at bounding box center [181, 43] width 342 height 12
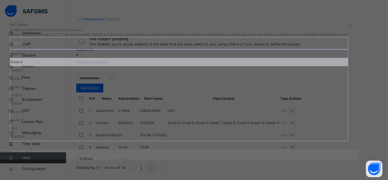
click at [157, 66] on div "Grade 4" at bounding box center [179, 62] width 338 height 8
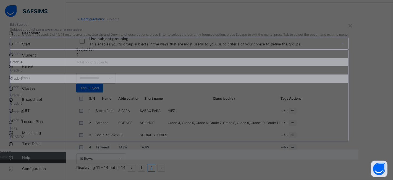
click at [157, 74] on div "Grade 5" at bounding box center [179, 70] width 338 height 8
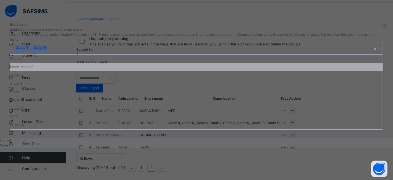
click at [157, 71] on div "Grade 6" at bounding box center [196, 67] width 373 height 8
click at [157, 71] on div "Grade 7" at bounding box center [196, 67] width 373 height 8
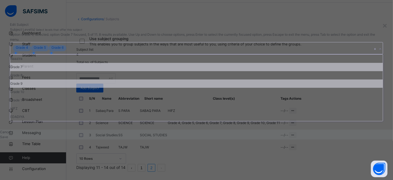
click at [157, 79] on div "Grade 8" at bounding box center [196, 75] width 373 height 8
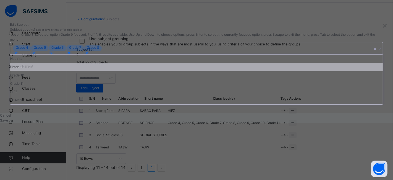
click at [157, 71] on div "Grade 9" at bounding box center [196, 67] width 373 height 8
click at [157, 71] on div "Grade 10" at bounding box center [196, 67] width 373 height 8
click at [157, 71] on div "Grade 11" at bounding box center [196, 67] width 373 height 8
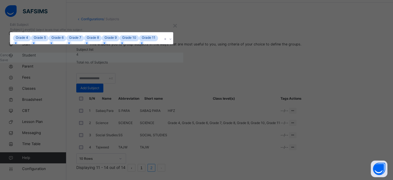
click at [173, 27] on div "Edit Subject" at bounding box center [91, 24] width 163 height 5
click at [8, 62] on span "Save" at bounding box center [4, 60] width 8 height 4
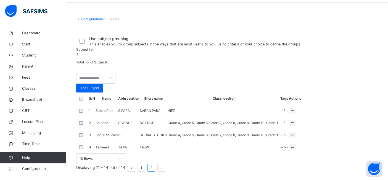
scroll to position [97, 0]
click at [145, 165] on link "1" at bounding box center [141, 167] width 7 height 7
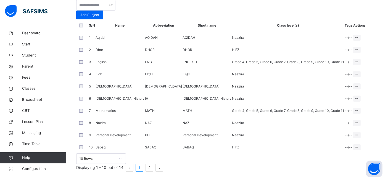
scroll to position [134, 0]
click at [35, 35] on span "Dashboard" at bounding box center [44, 33] width 44 height 6
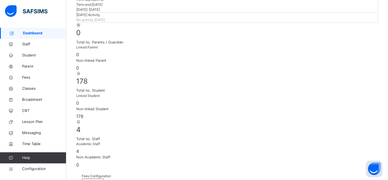
scroll to position [81, 0]
click at [27, 48] on link "Staff" at bounding box center [33, 44] width 66 height 11
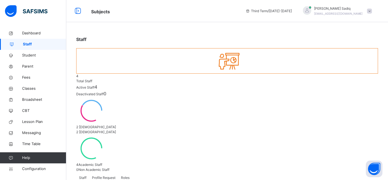
scroll to position [21, 0]
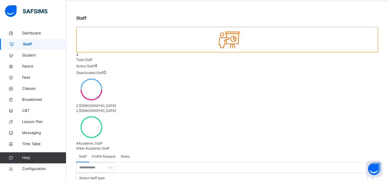
click at [124, 154] on span "Roles" at bounding box center [125, 156] width 9 height 5
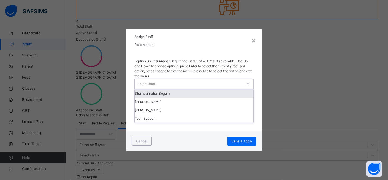
click at [181, 89] on div "Select staff" at bounding box center [189, 84] width 108 height 10
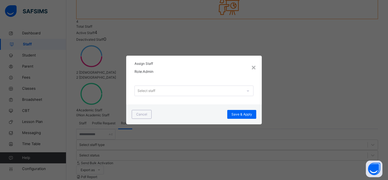
click at [95, 84] on div "× Assign Staff Role: Admin Select staff Cancel Save & Apply" at bounding box center [194, 90] width 388 height 180
click at [255, 66] on div "×" at bounding box center [253, 67] width 5 height 12
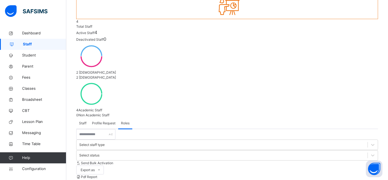
scroll to position [0, 0]
